Goal: Check status: Check status

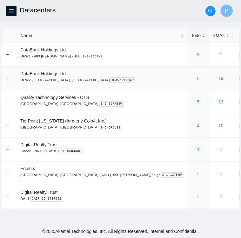
click at [197, 80] on link "8" at bounding box center [198, 78] width 3 height 5
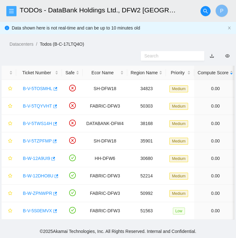
click at [15, 9] on span "menu" at bounding box center [12, 11] width 10 height 5
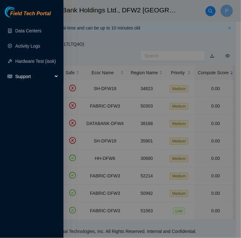
click at [28, 73] on span "Support" at bounding box center [33, 76] width 37 height 13
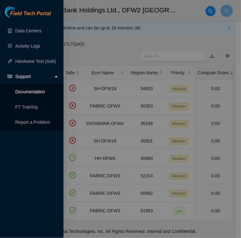
click at [41, 93] on link "Documentation" at bounding box center [30, 91] width 30 height 5
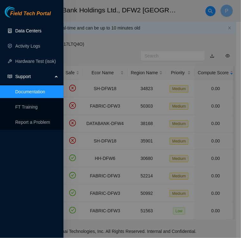
click at [32, 30] on link "Data Centers" at bounding box center [28, 30] width 26 height 5
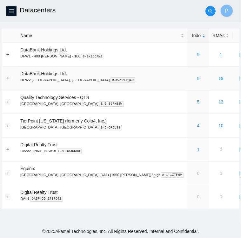
click at [197, 78] on link "8" at bounding box center [198, 78] width 3 height 5
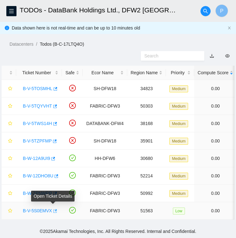
click at [52, 212] on span "button" at bounding box center [54, 211] width 4 height 5
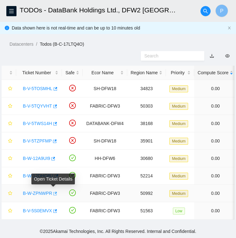
click at [53, 192] on icon "button" at bounding box center [54, 193] width 4 height 4
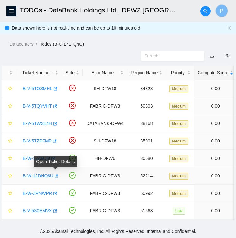
click at [56, 176] on icon "button" at bounding box center [57, 175] width 4 height 3
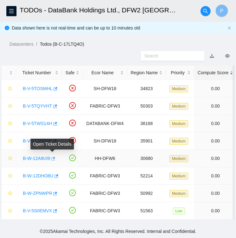
click at [52, 158] on icon "button" at bounding box center [52, 158] width 4 height 4
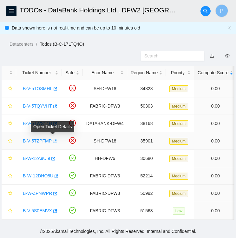
click at [52, 140] on icon "button" at bounding box center [54, 141] width 4 height 4
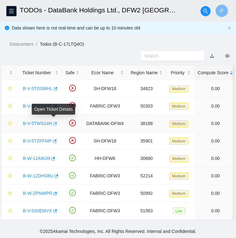
click at [53, 121] on icon "button" at bounding box center [54, 123] width 4 height 4
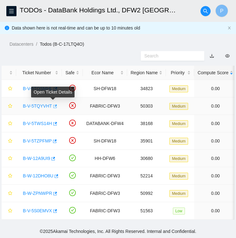
click at [55, 106] on button "button" at bounding box center [54, 106] width 5 height 10
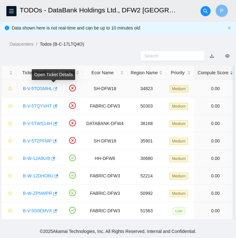
click at [54, 87] on icon "button" at bounding box center [56, 88] width 4 height 3
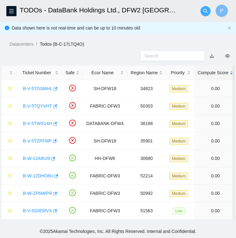
click at [205, 12] on icon "search" at bounding box center [205, 11] width 5 height 5
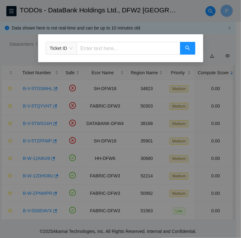
click at [88, 48] on input "text" at bounding box center [127, 48] width 103 height 13
type input "473665208224"
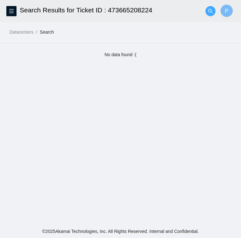
click at [209, 9] on icon "search" at bounding box center [210, 11] width 4 height 4
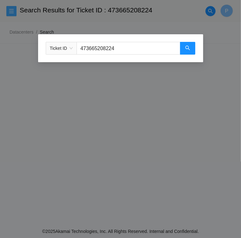
drag, startPoint x: 44, startPoint y: 105, endPoint x: 10, endPoint y: 8, distance: 103.0
click at [10, 8] on div "Ticket ID 473665208224" at bounding box center [120, 119] width 241 height 238
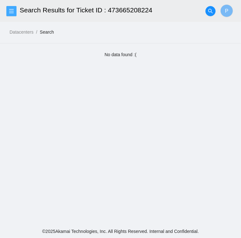
click at [10, 8] on button "button" at bounding box center [11, 11] width 10 height 10
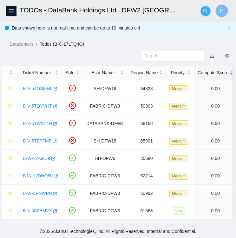
click at [205, 10] on icon "search" at bounding box center [205, 11] width 5 height 5
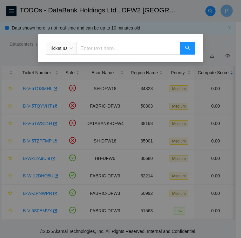
click at [86, 49] on input "text" at bounding box center [127, 48] width 103 height 13
type input "463470043635"
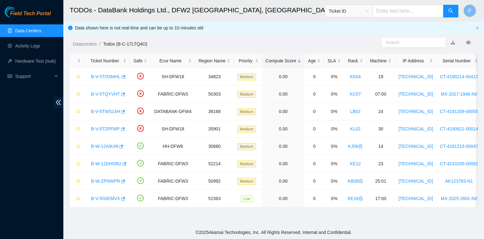
click at [32, 31] on link "Data Centers" at bounding box center [28, 30] width 26 height 5
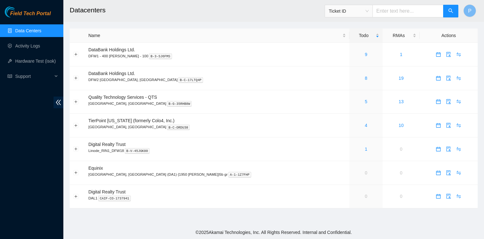
click at [240, 12] on input "text" at bounding box center [408, 11] width 71 height 13
click at [240, 79] on link "8" at bounding box center [366, 78] width 3 height 5
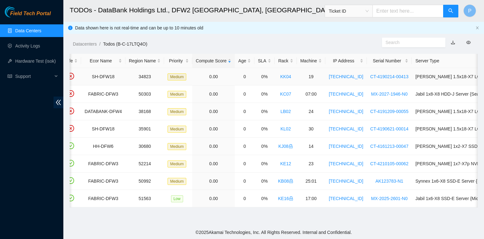
scroll to position [0, 109]
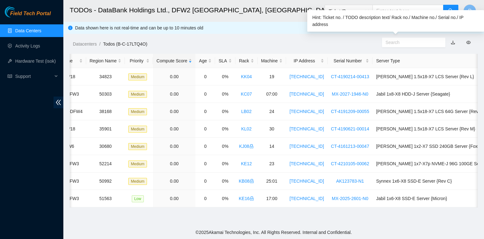
click at [240, 40] on input "text" at bounding box center [411, 42] width 51 height 7
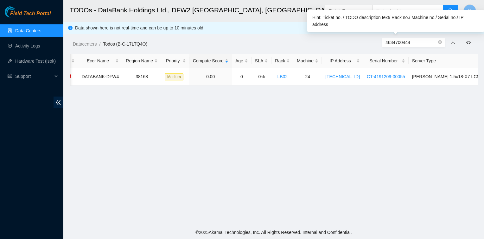
scroll to position [0, 5]
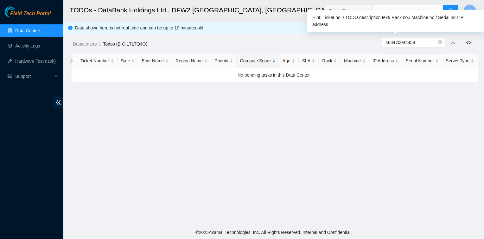
type input "463470044458"
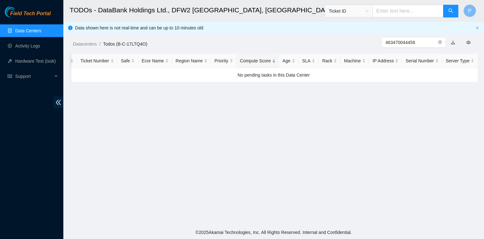
click at [240, 25] on div "Datacenters / Todos (B-C-17LTQ4O) /" at bounding box center [221, 29] width 316 height 35
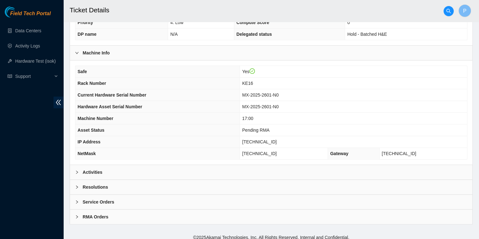
scroll to position [154, 0]
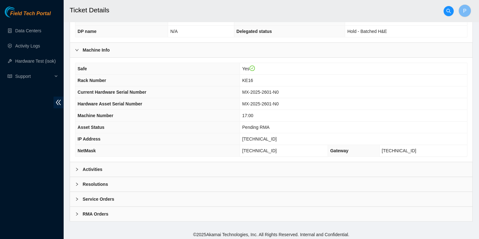
click at [79, 169] on div at bounding box center [79, 169] width 8 height 7
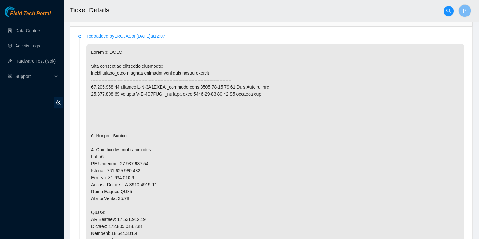
scroll to position [304, 0]
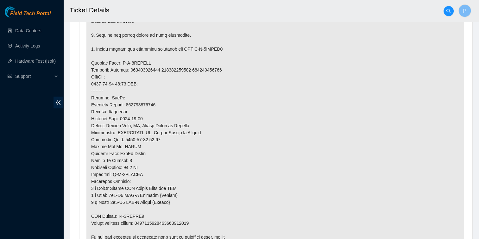
scroll to position [538, 0]
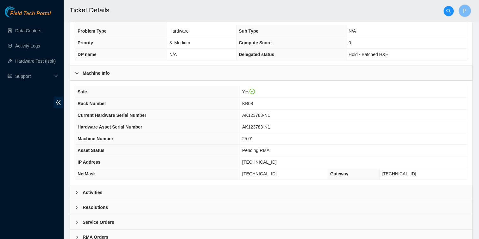
scroll to position [154, 0]
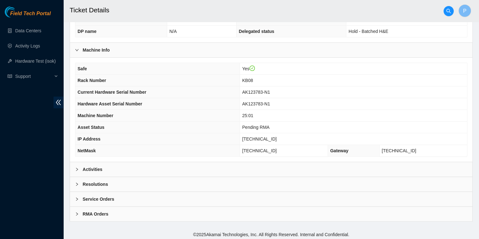
click at [79, 166] on div at bounding box center [79, 169] width 8 height 7
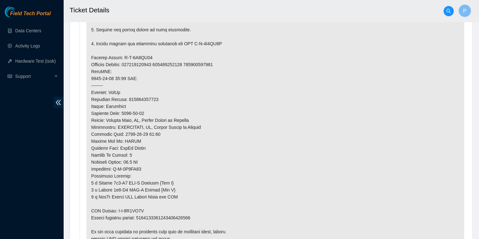
scroll to position [543, 0]
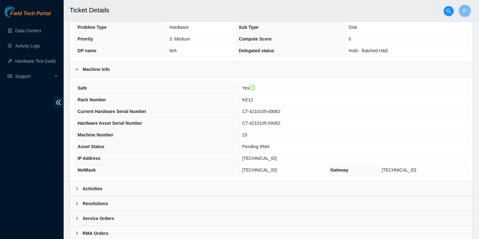
scroll to position [154, 0]
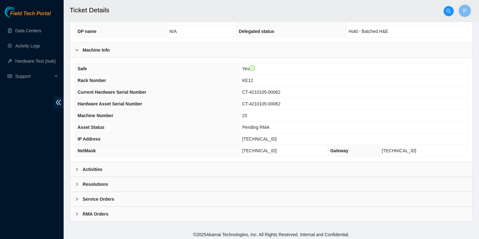
click at [77, 166] on div at bounding box center [79, 169] width 8 height 7
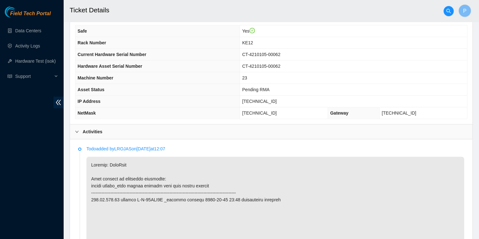
scroll to position [191, 0]
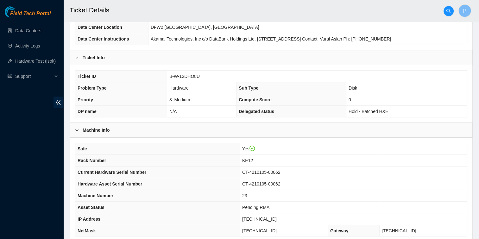
scroll to position [0, 0]
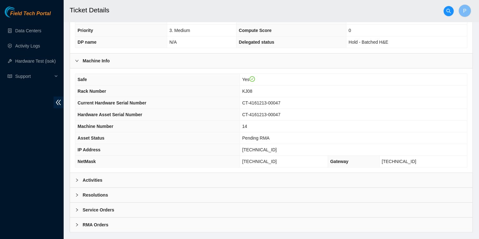
scroll to position [146, 0]
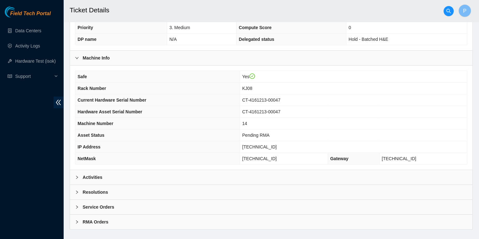
click at [77, 176] on icon "right" at bounding box center [77, 178] width 4 height 4
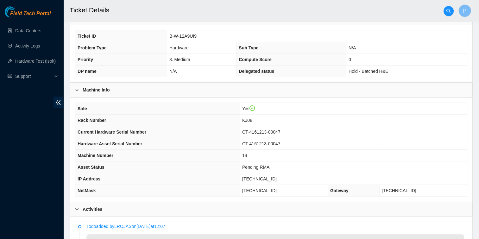
scroll to position [0, 0]
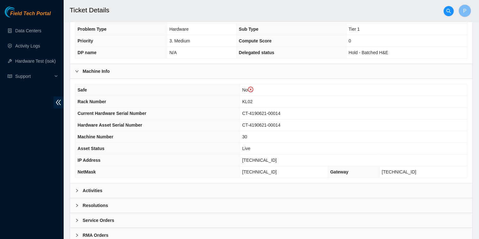
scroll to position [166, 0]
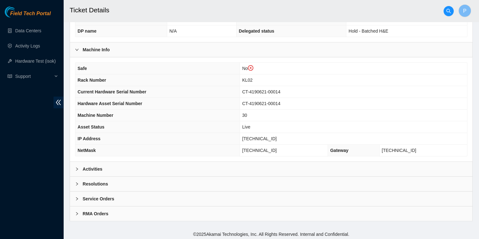
click at [79, 166] on div at bounding box center [79, 169] width 8 height 7
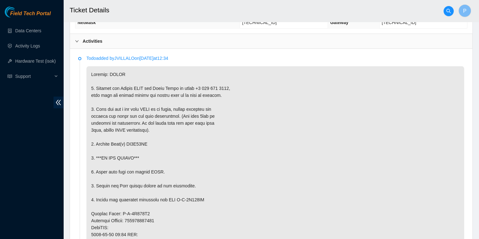
scroll to position [296, 0]
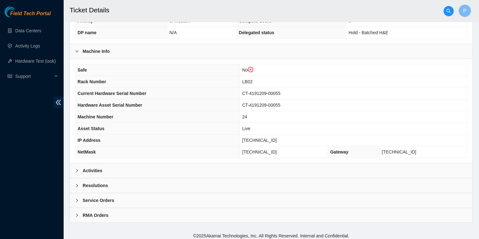
scroll to position [165, 0]
click at [79, 168] on icon "right" at bounding box center [77, 170] width 4 height 4
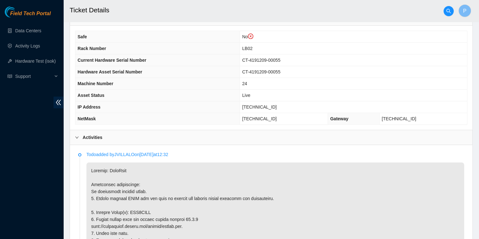
scroll to position [197, 0]
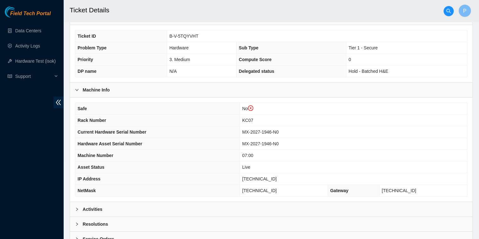
scroll to position [166, 0]
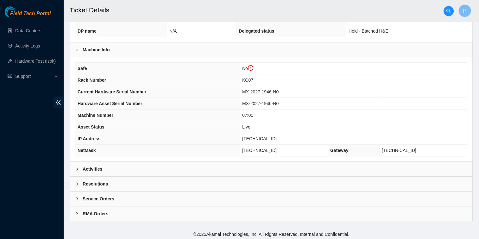
click at [76, 167] on icon "right" at bounding box center [77, 169] width 4 height 4
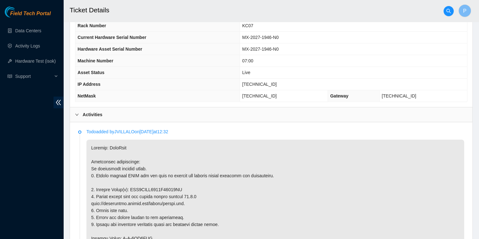
scroll to position [221, 0]
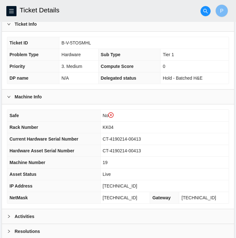
scroll to position [177, 0]
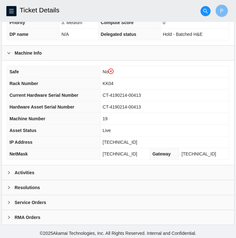
click at [9, 170] on icon "right" at bounding box center [9, 172] width 4 height 4
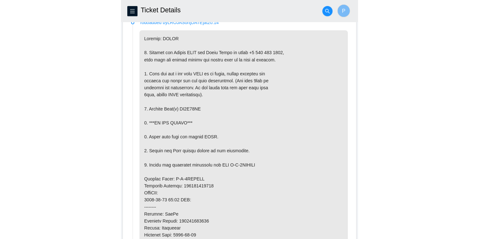
scroll to position [345, 0]
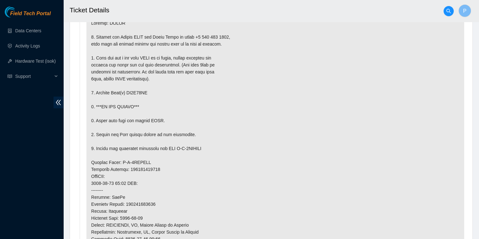
click at [172, 181] on p at bounding box center [276, 176] width 378 height 323
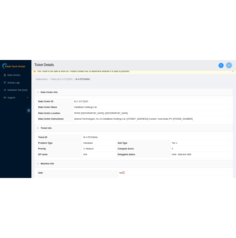
scroll to position [0, 0]
